Goal: Find contact information: Find contact information

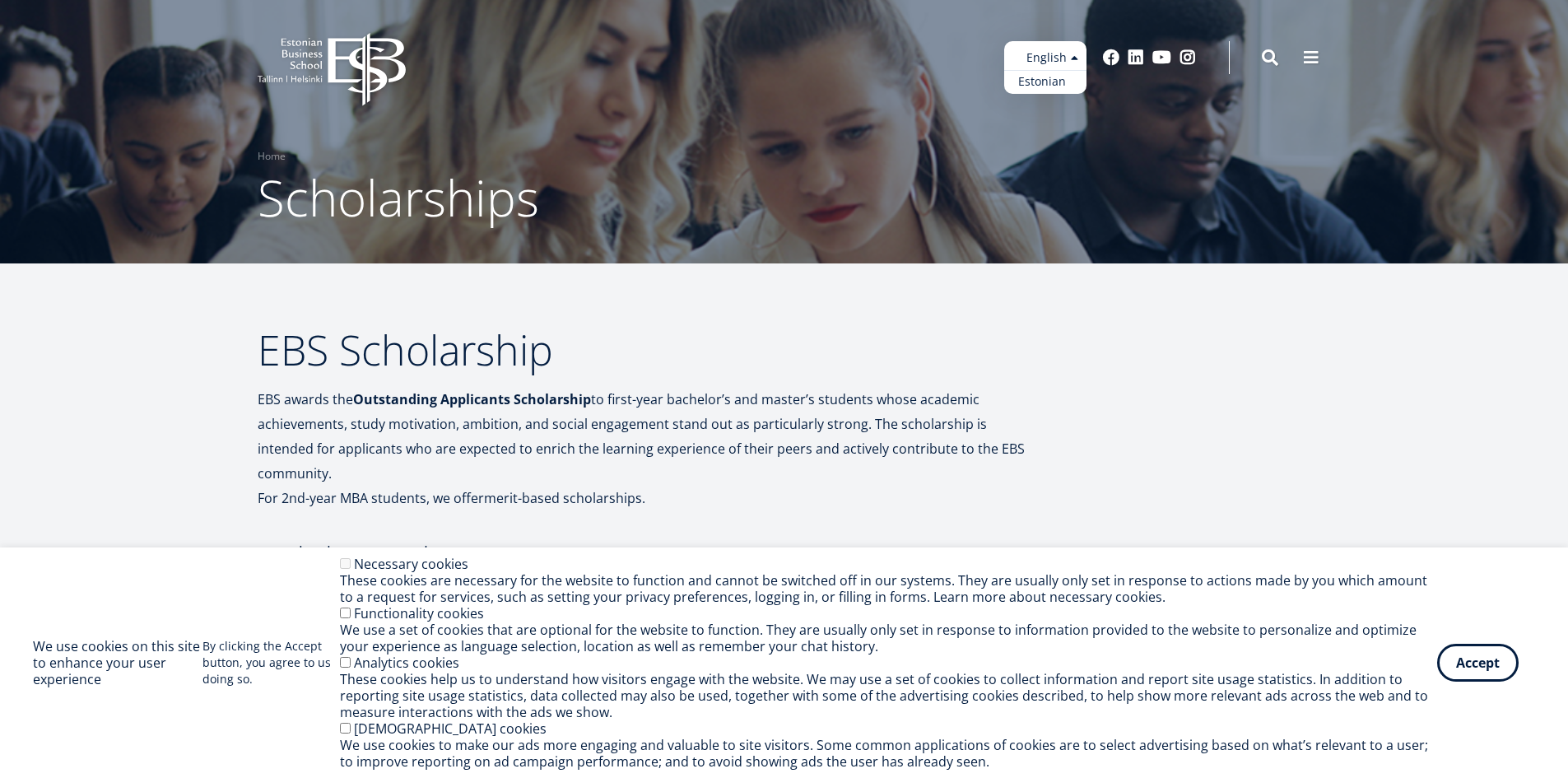
click at [1043, 83] on link "Estonian" at bounding box center [1045, 81] width 82 height 23
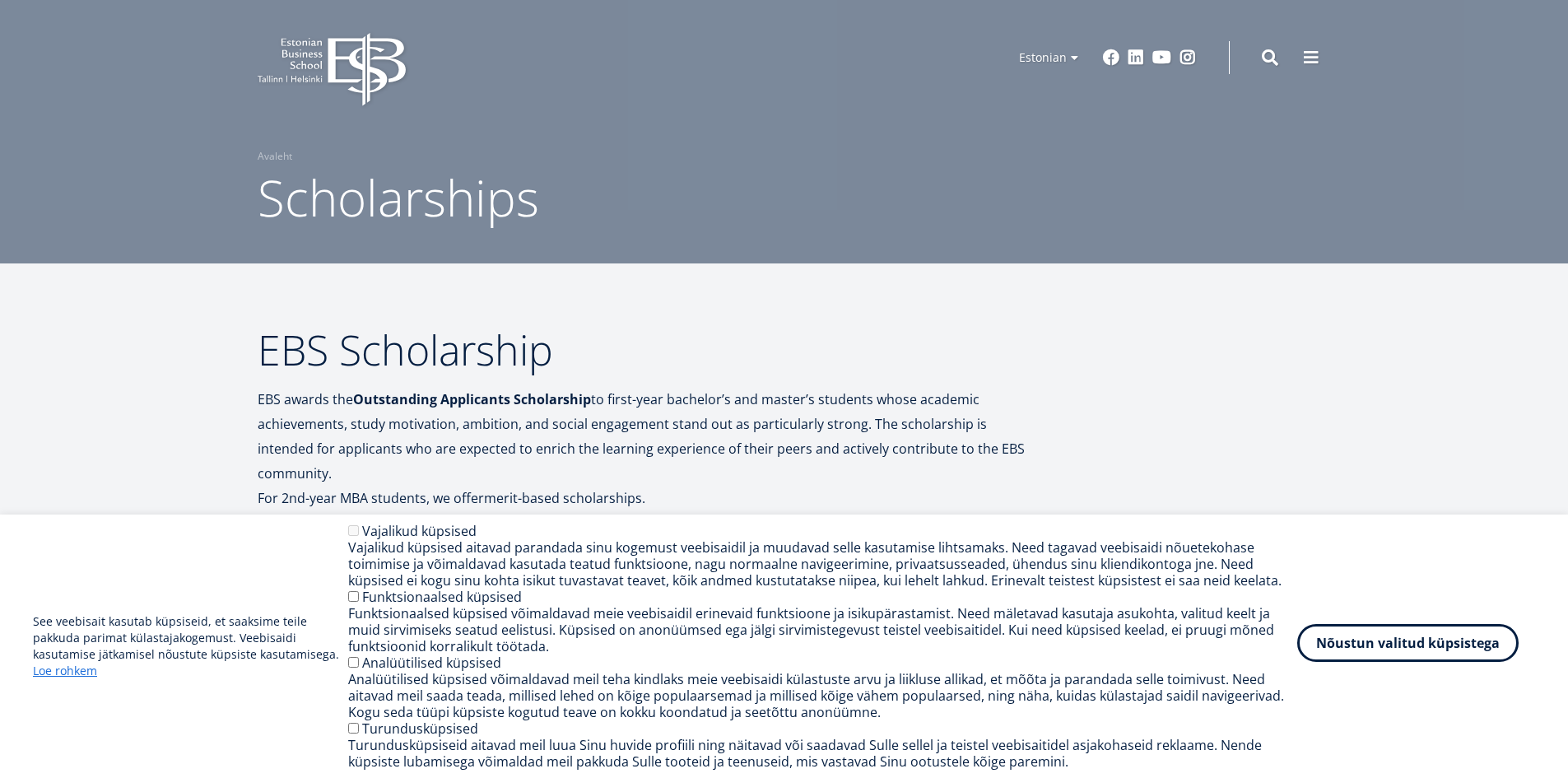
click at [1388, 643] on button "Nõustun valitud küpsistega" at bounding box center [1408, 642] width 222 height 38
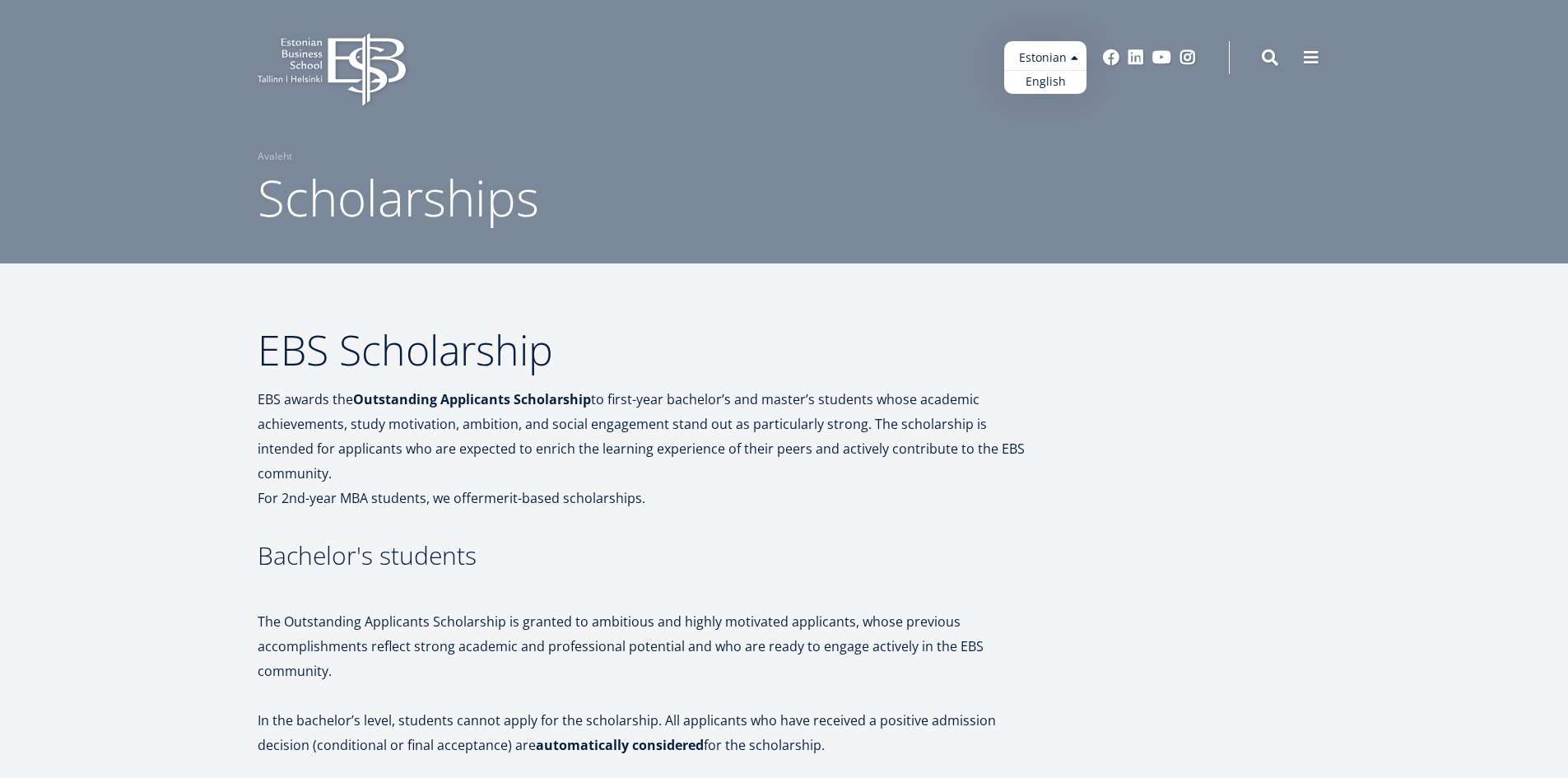
click at [1034, 49] on ul "Estonian English" at bounding box center [1045, 67] width 82 height 53
click at [918, 196] on h1 "Scholarships" at bounding box center [784, 197] width 1053 height 65
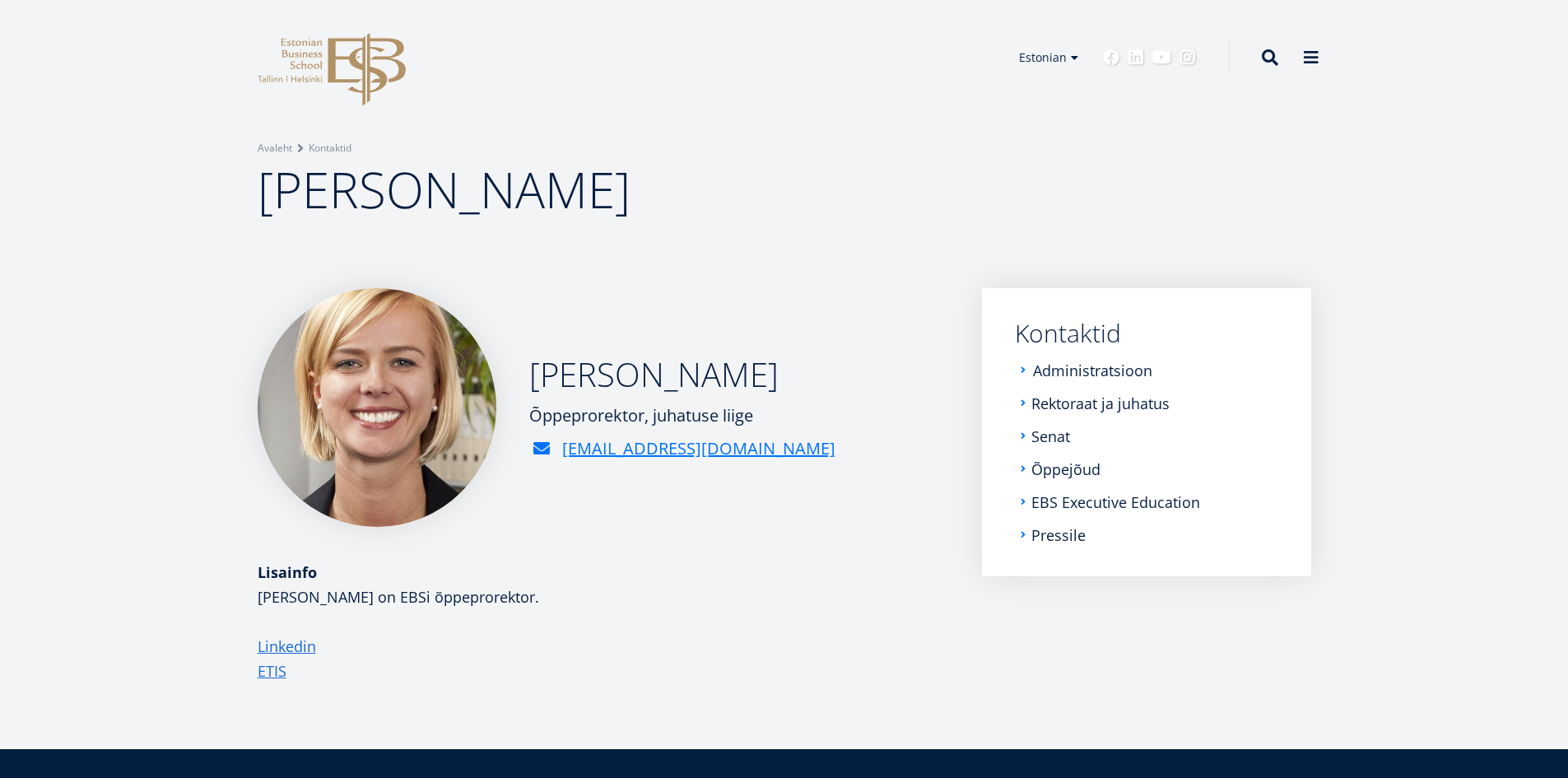
click at [1086, 369] on link "Administratsioon" at bounding box center [1093, 370] width 119 height 17
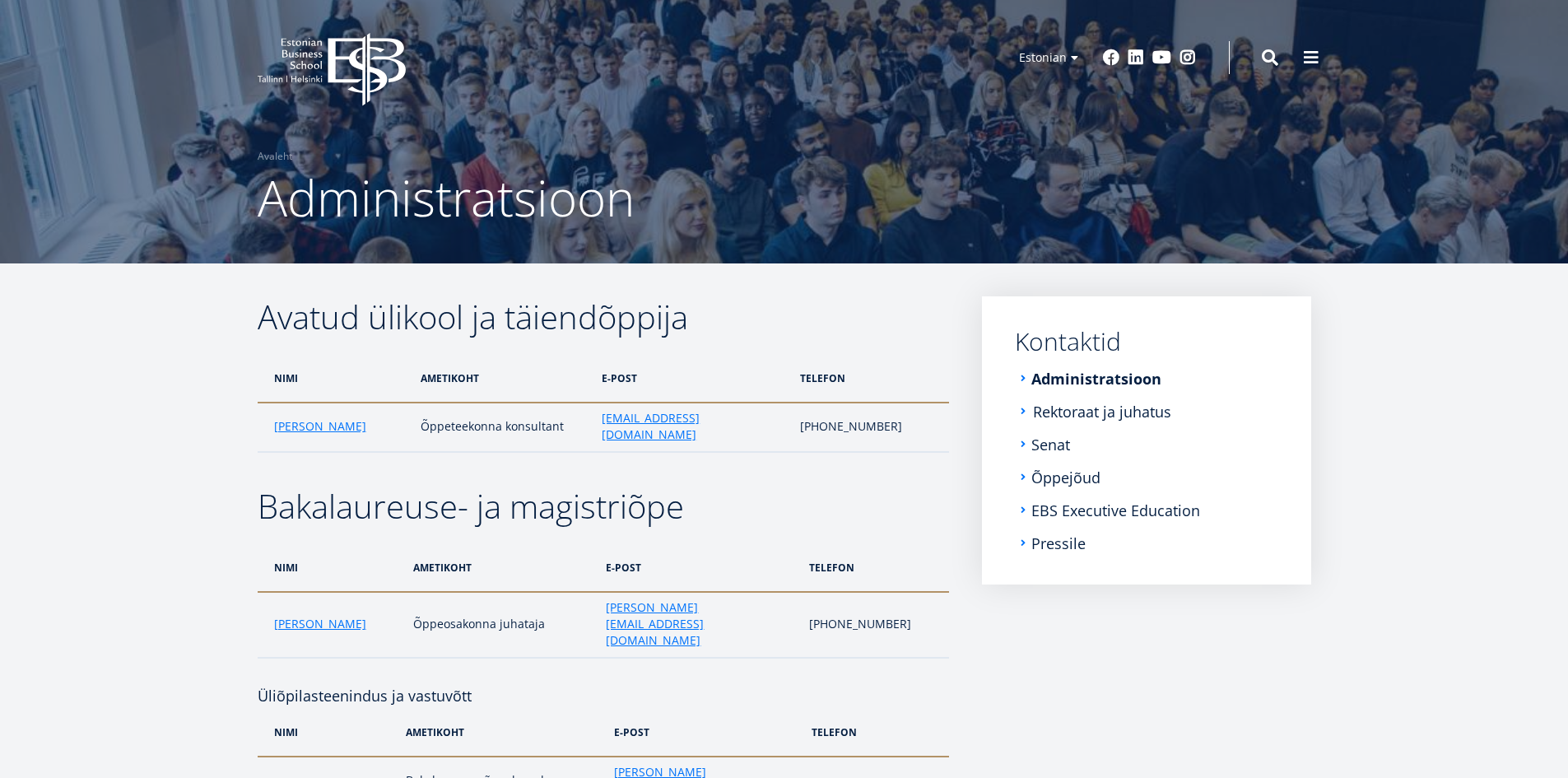
click at [1066, 410] on link "Rektoraat ja juhatus" at bounding box center [1102, 411] width 139 height 17
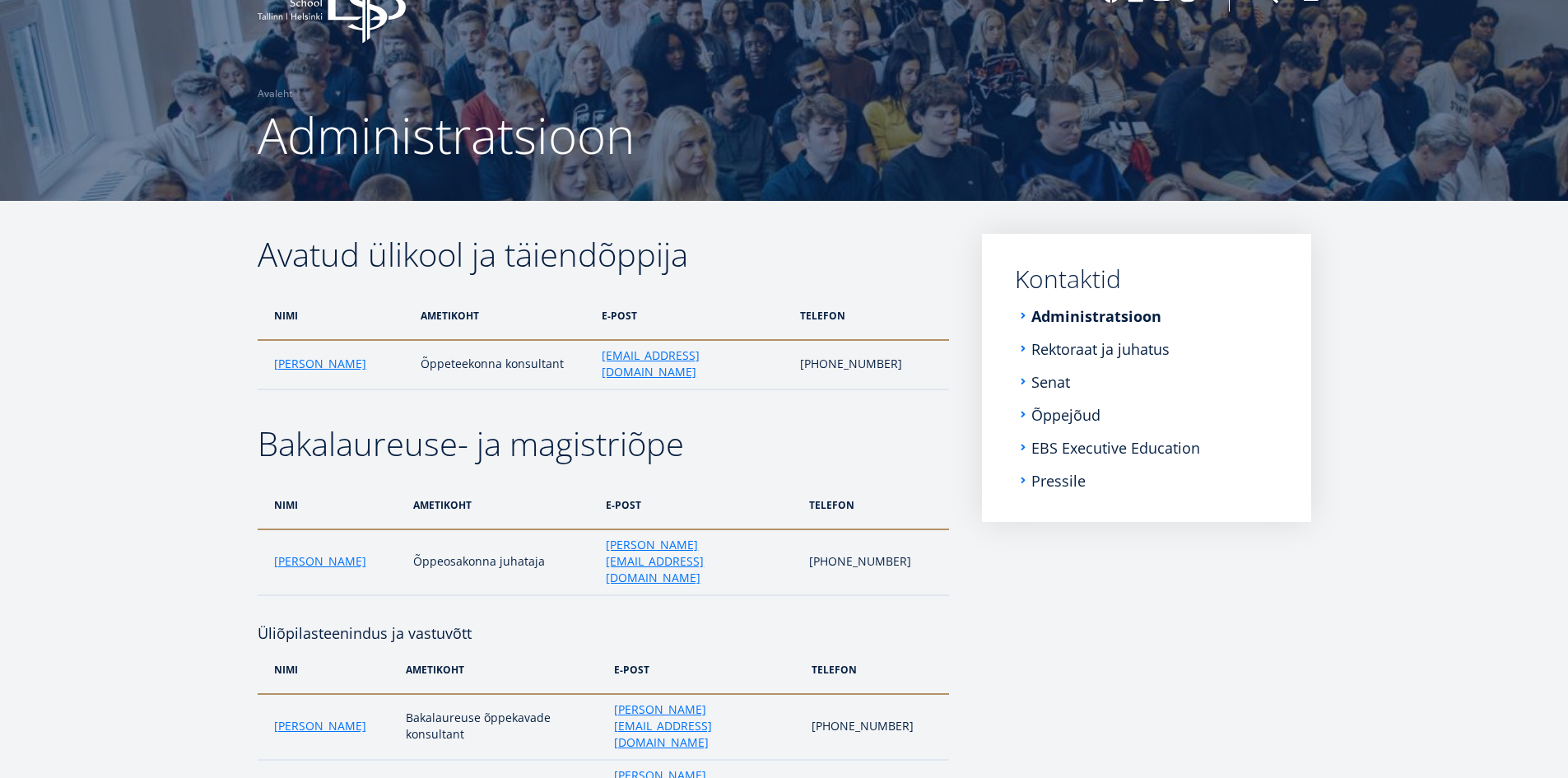
scroll to position [33, 0]
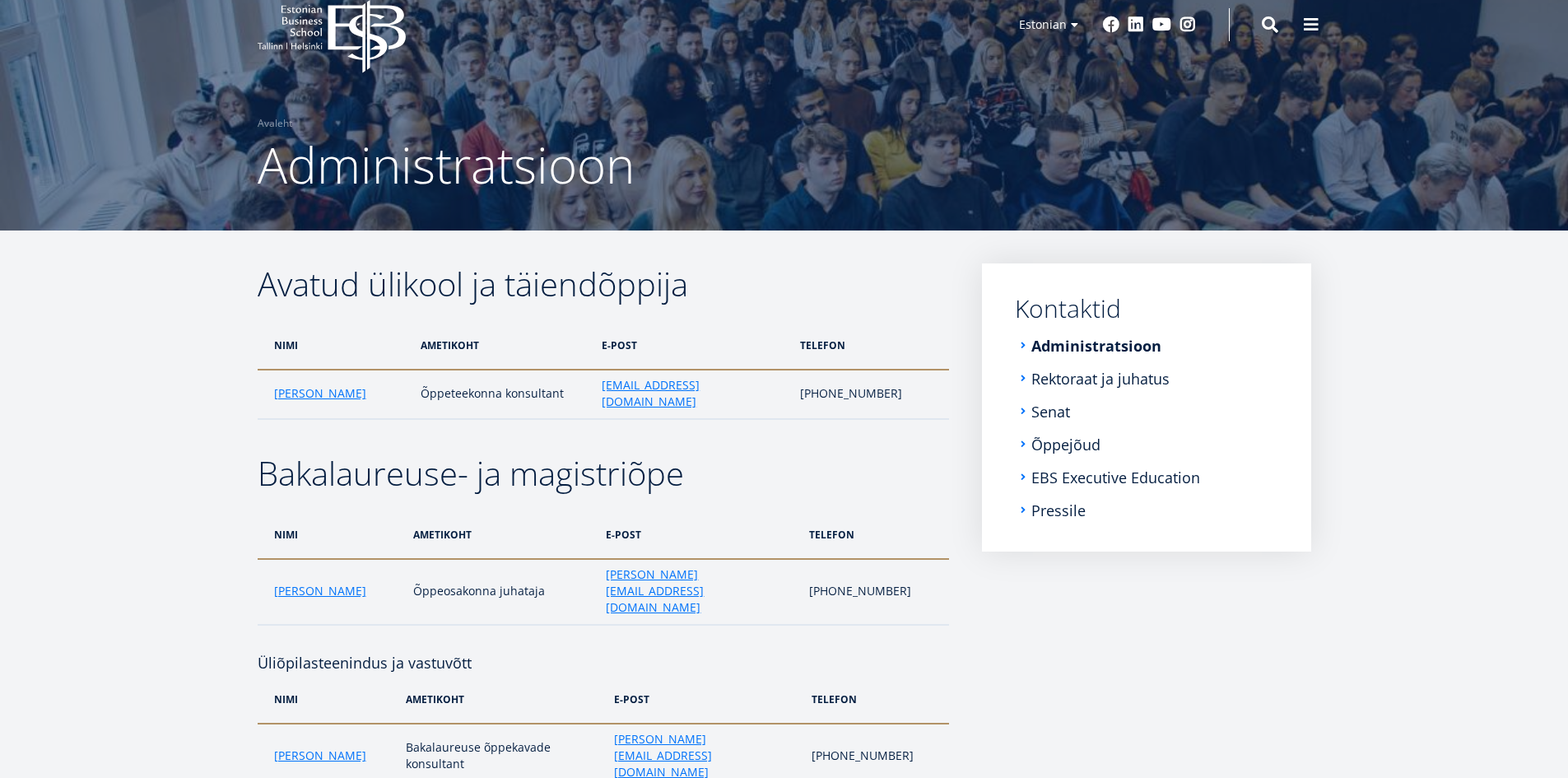
click at [945, 118] on ol "Avaleht" at bounding box center [784, 123] width 1053 height 17
click at [1099, 347] on link "Administratsioon" at bounding box center [1098, 346] width 130 height 17
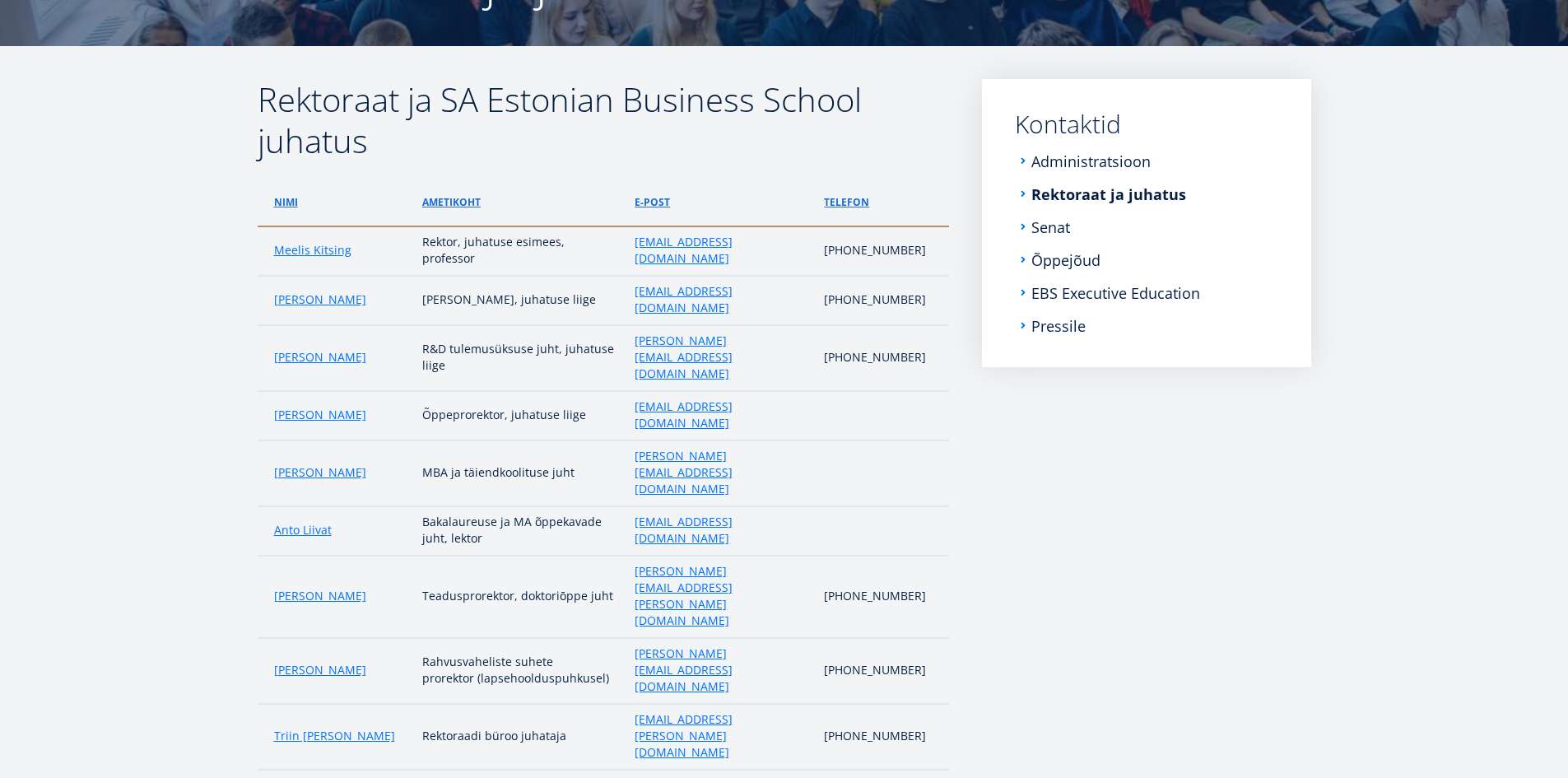
scroll to position [247, 0]
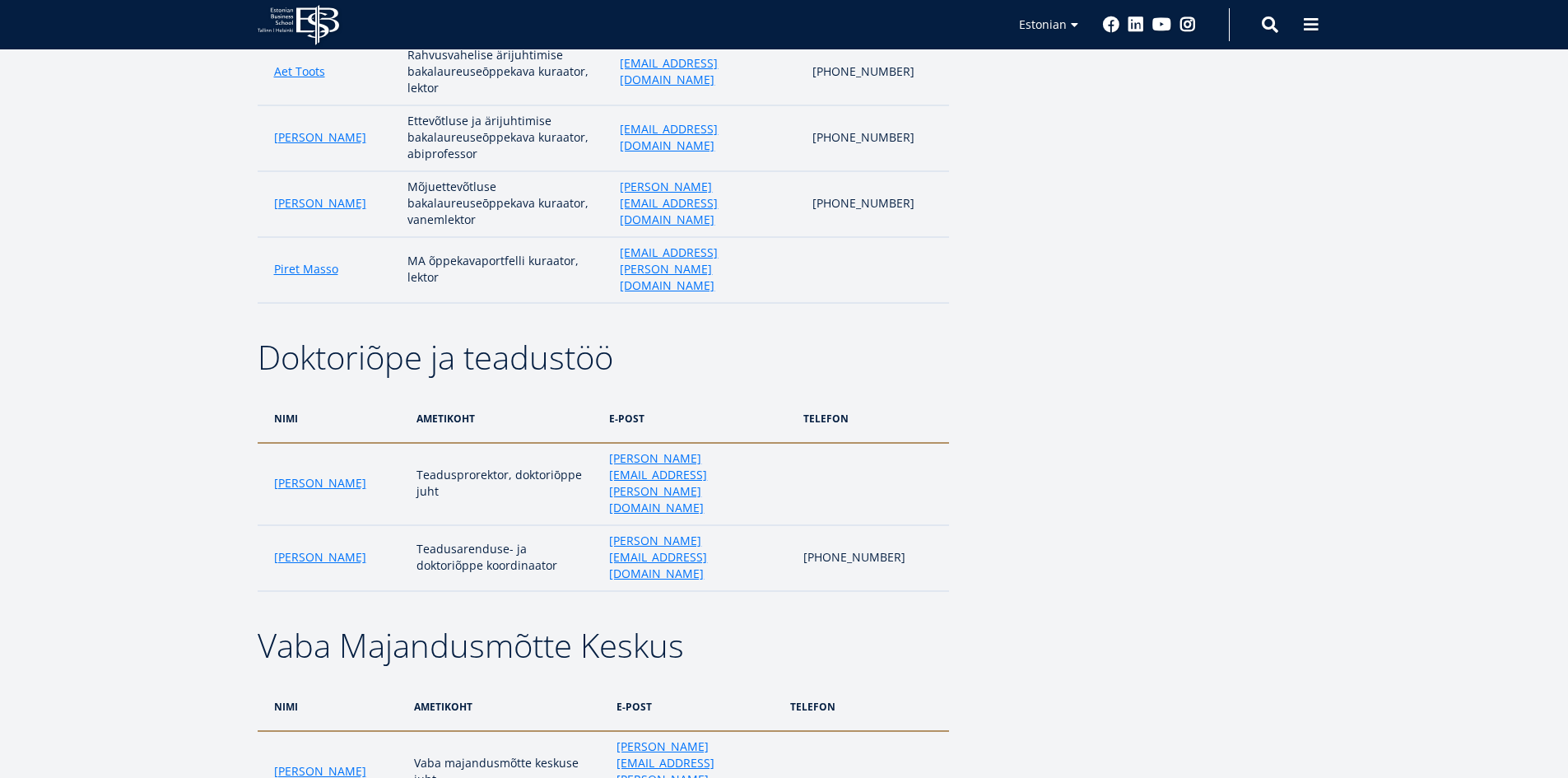
scroll to position [1646, 0]
click at [335, 764] on link "Juan R. Saenz-Diez" at bounding box center [321, 772] width 92 height 17
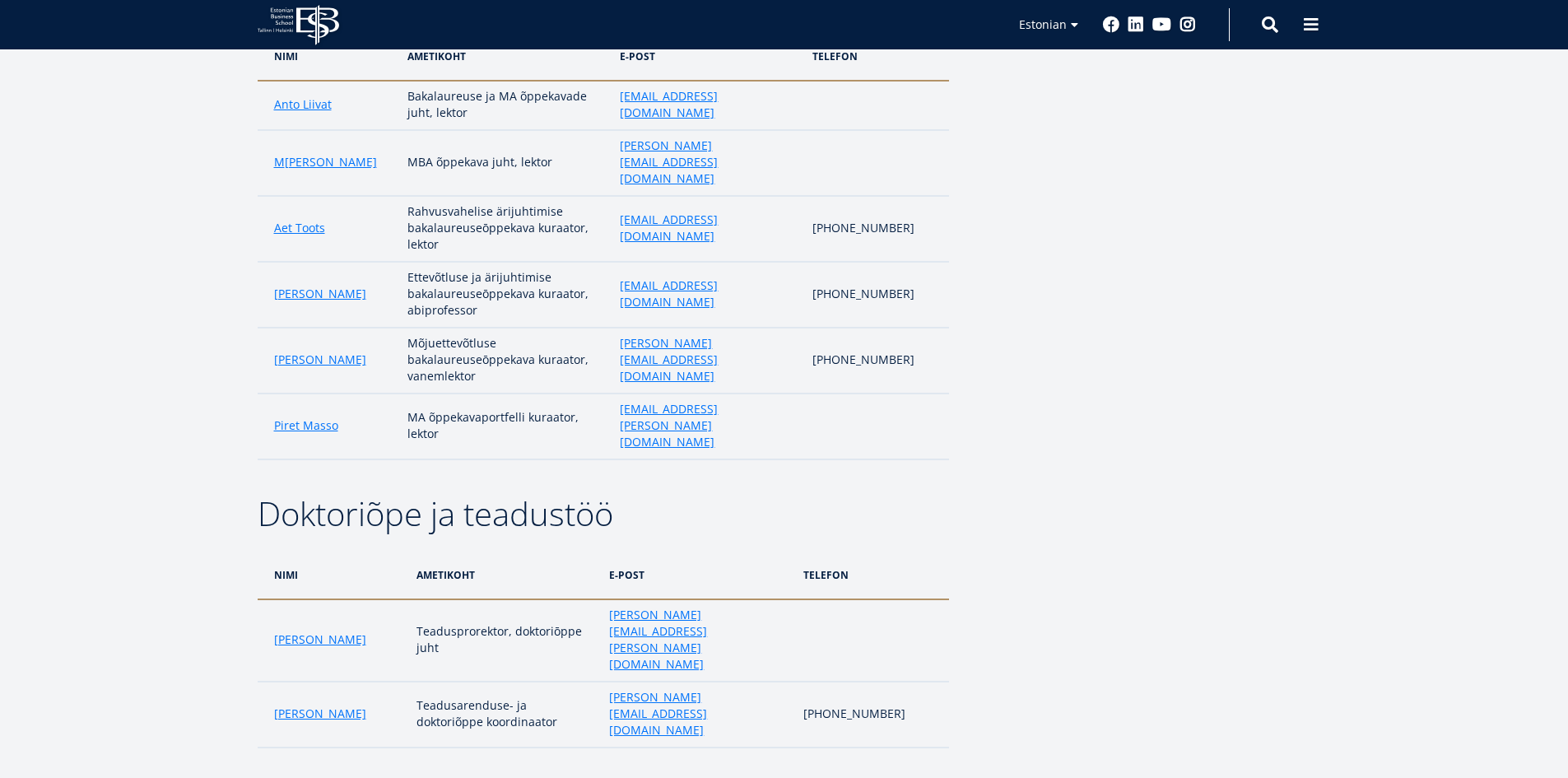
scroll to position [1317, 0]
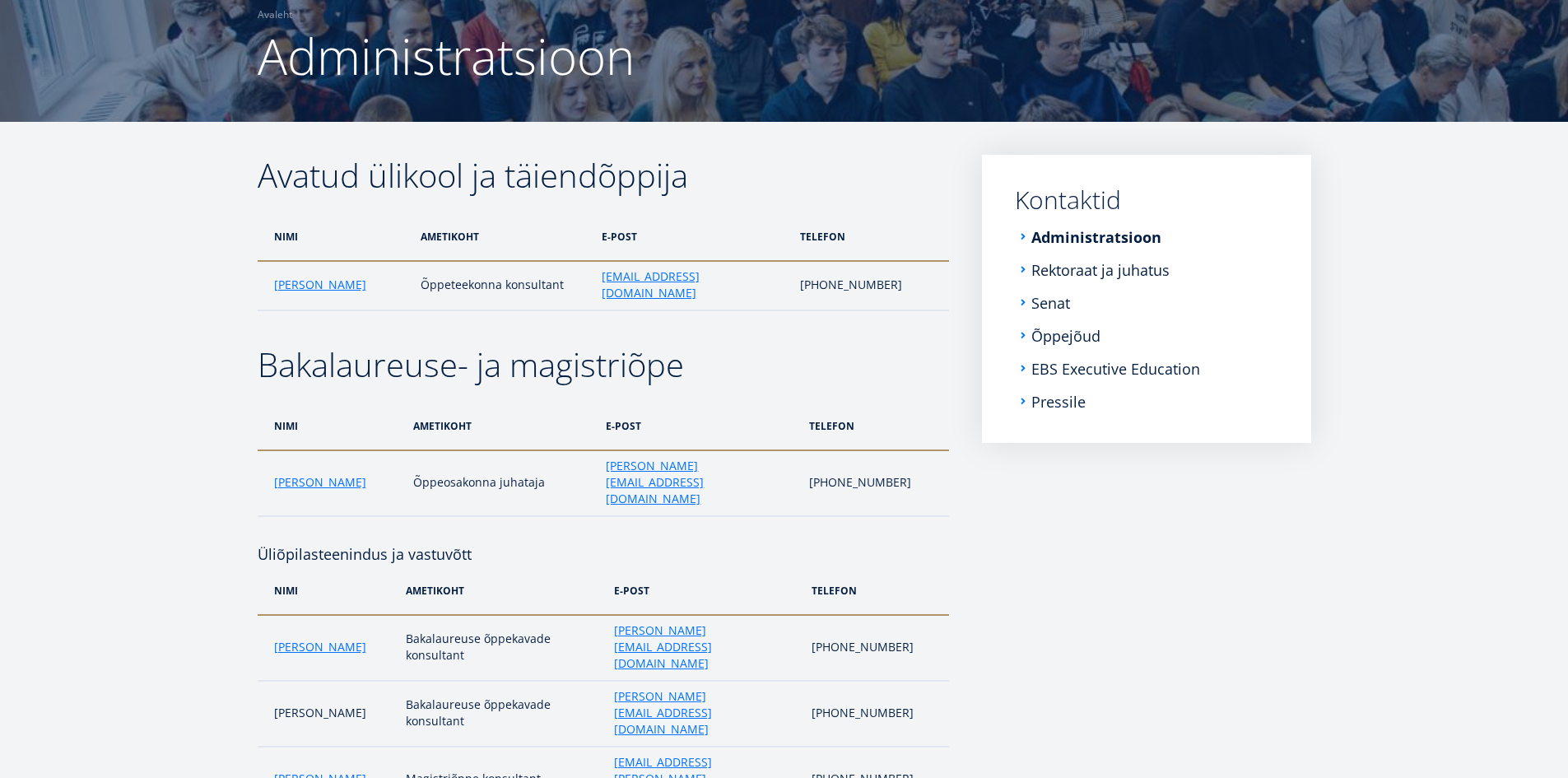
scroll to position [134, 0]
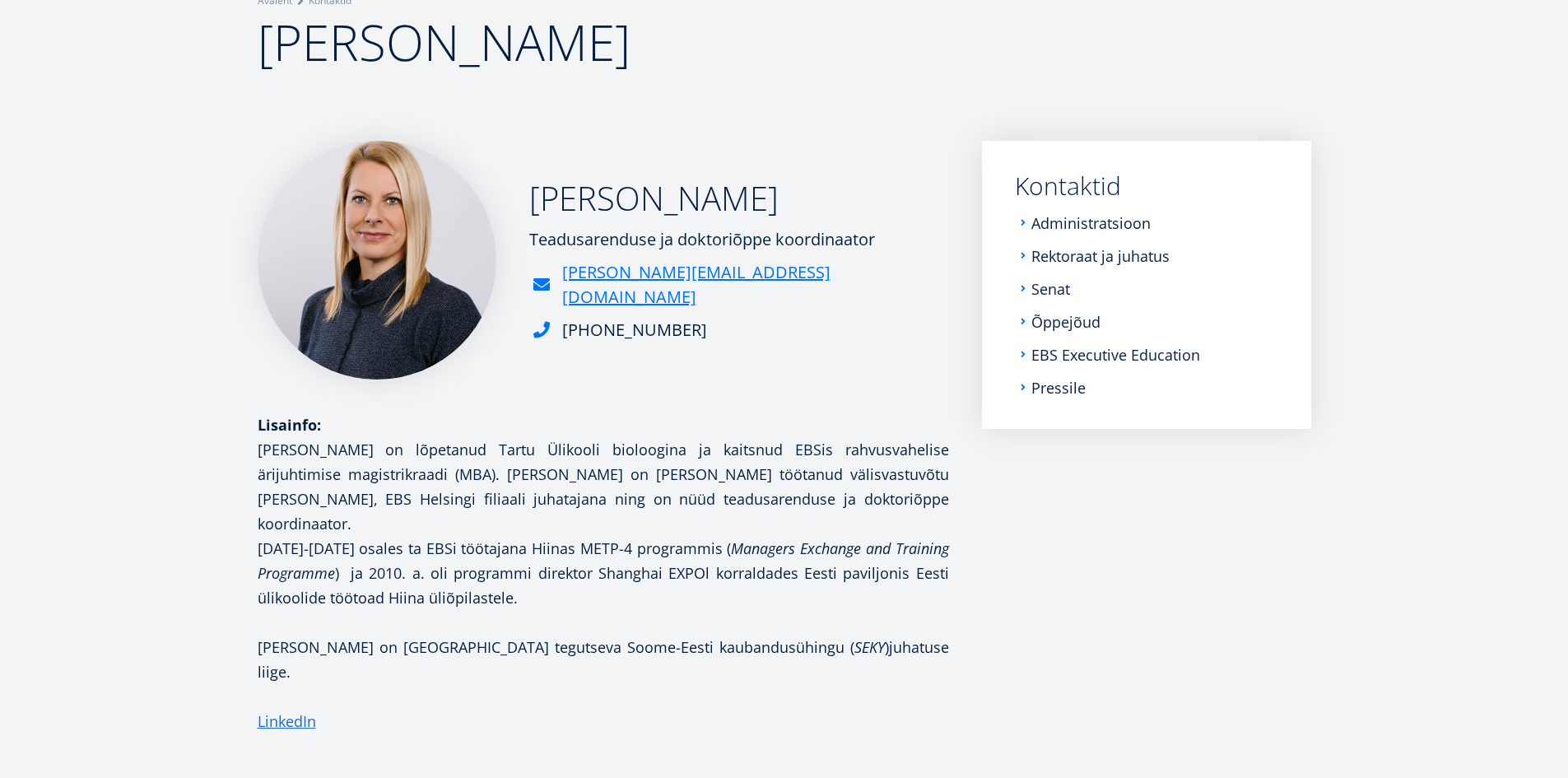
scroll to position [164, 0]
